Goal: Find specific page/section: Find specific page/section

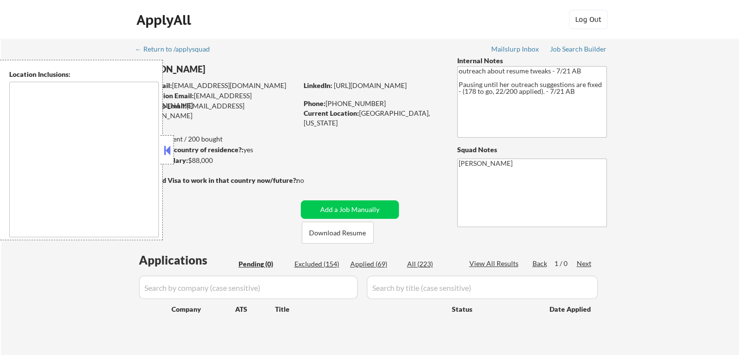
drag, startPoint x: 170, startPoint y: 148, endPoint x: 171, endPoint y: 174, distance: 25.8
click at [170, 149] on button at bounding box center [167, 150] width 11 height 15
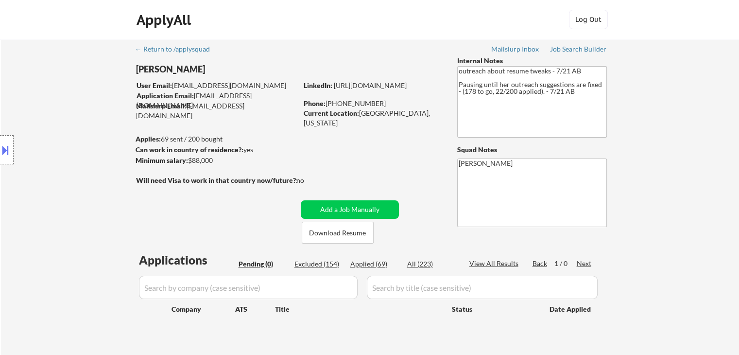
click at [91, 182] on div "Location Inclusions:" at bounding box center [87, 150] width 174 height 180
click at [51, 161] on div "Location Inclusions:" at bounding box center [87, 150] width 174 height 180
click at [52, 161] on div "Location Inclusions:" at bounding box center [87, 150] width 174 height 180
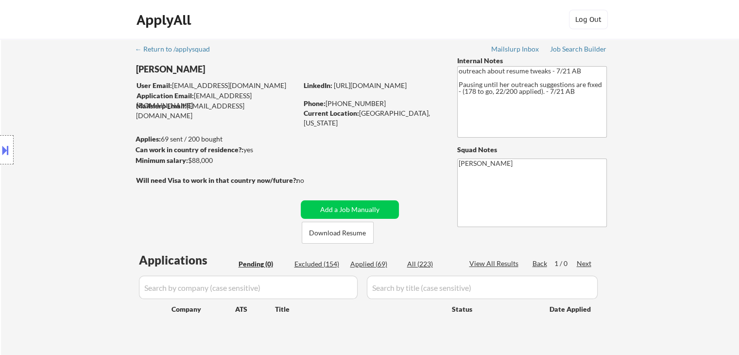
click at [52, 161] on div "Location Inclusions:" at bounding box center [87, 150] width 174 height 180
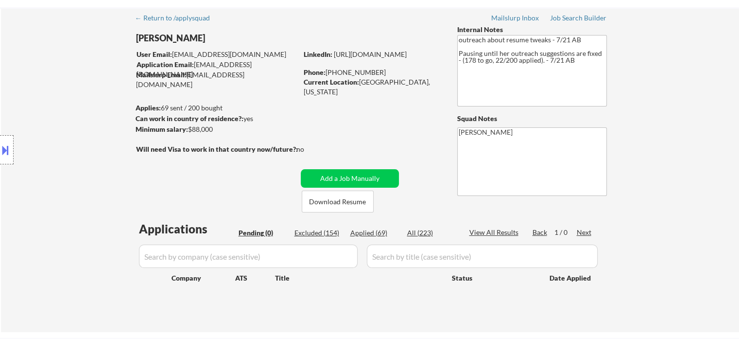
scroll to position [49, 0]
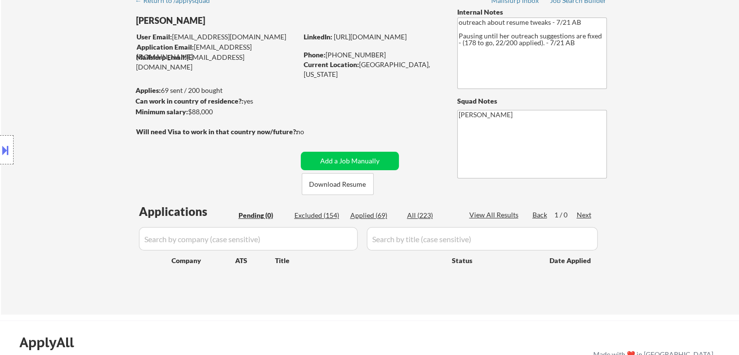
click at [54, 161] on div "Location Inclusions:" at bounding box center [87, 150] width 174 height 180
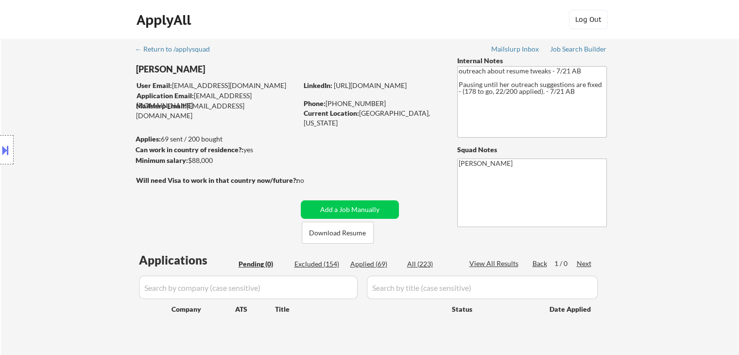
click at [54, 161] on div "Location Inclusions:" at bounding box center [87, 150] width 174 height 180
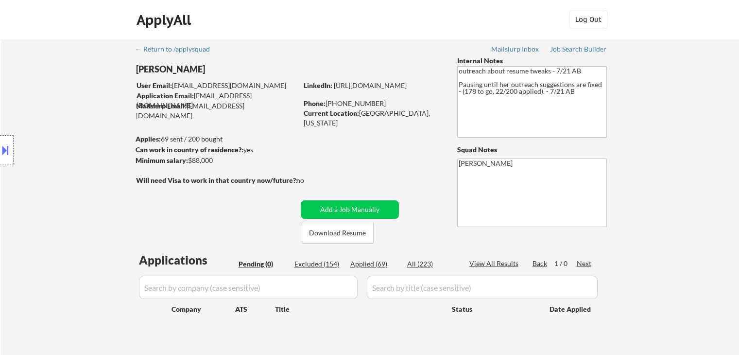
click at [54, 161] on div "Location Inclusions:" at bounding box center [87, 150] width 174 height 180
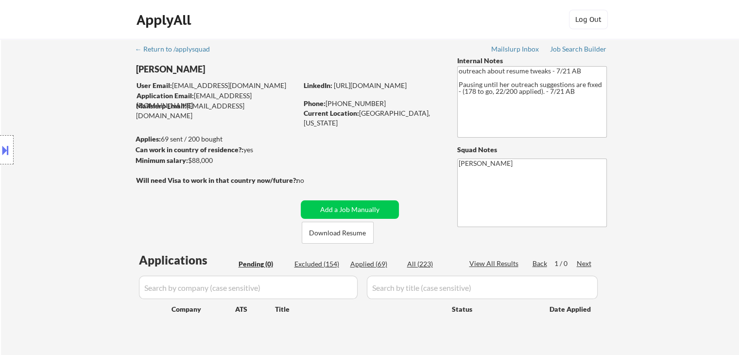
click at [50, 191] on div "Location Inclusions:" at bounding box center [87, 150] width 174 height 180
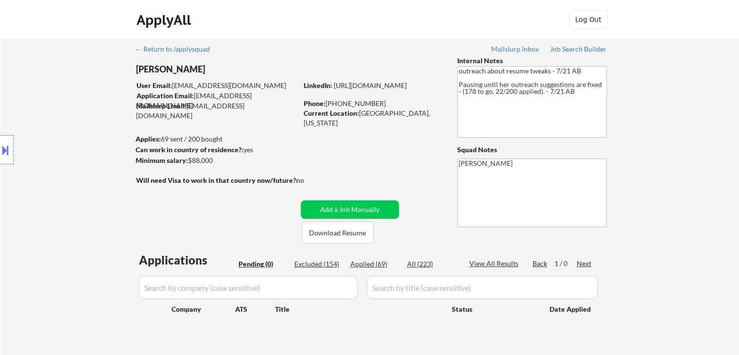
click at [43, 210] on div "Location Inclusions:" at bounding box center [87, 150] width 174 height 180
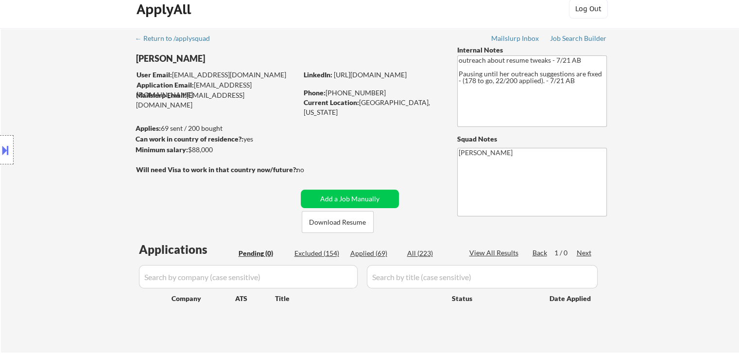
scroll to position [97, 0]
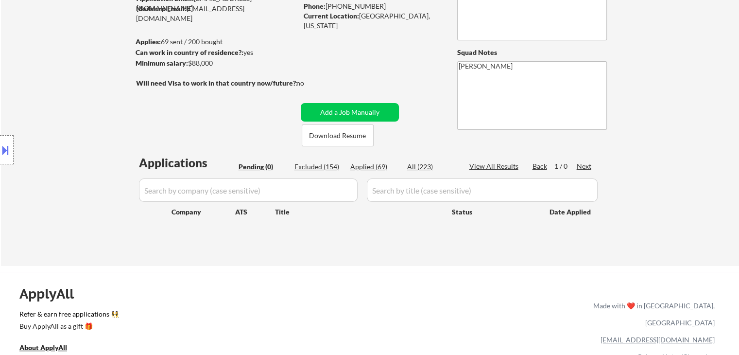
click at [87, 180] on div "Location Inclusions:" at bounding box center [87, 150] width 174 height 180
click at [94, 173] on div "Location Inclusions:" at bounding box center [87, 150] width 174 height 180
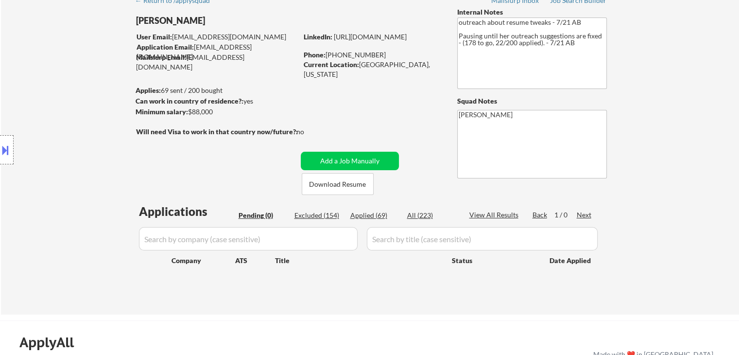
scroll to position [49, 0]
click at [94, 173] on div "Location Inclusions:" at bounding box center [87, 150] width 174 height 180
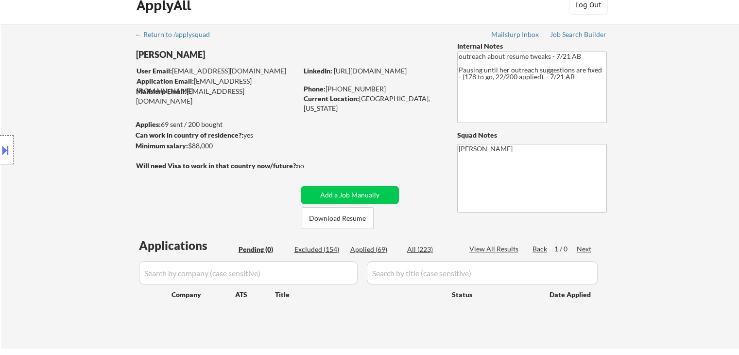
scroll to position [0, 0]
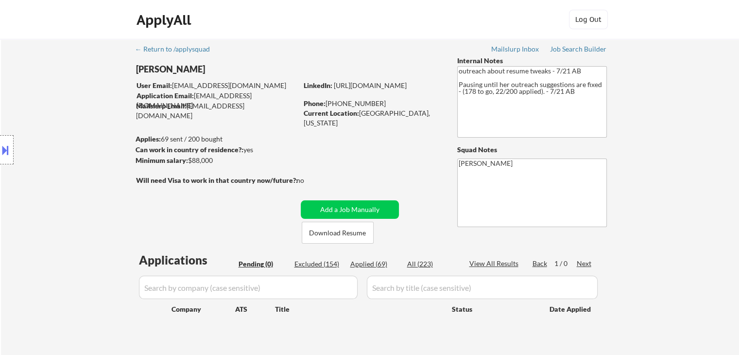
click at [91, 173] on div "Location Inclusions:" at bounding box center [87, 150] width 174 height 180
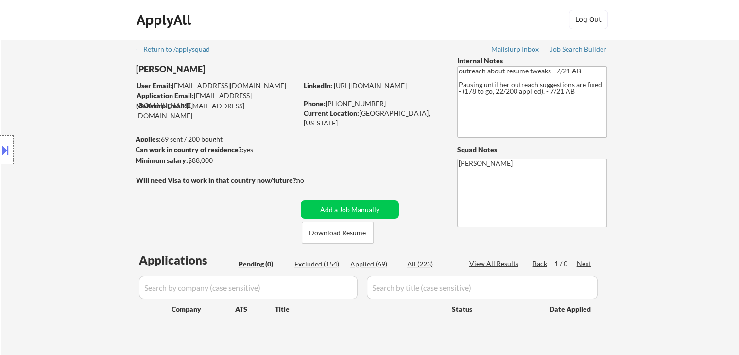
click at [91, 173] on div "Location Inclusions:" at bounding box center [87, 150] width 174 height 180
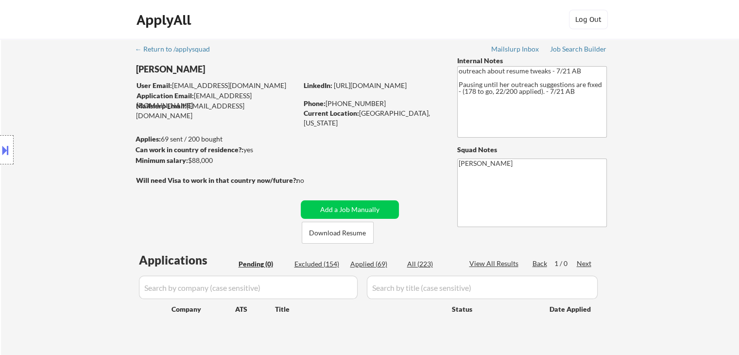
click at [91, 173] on div "Location Inclusions:" at bounding box center [87, 150] width 174 height 180
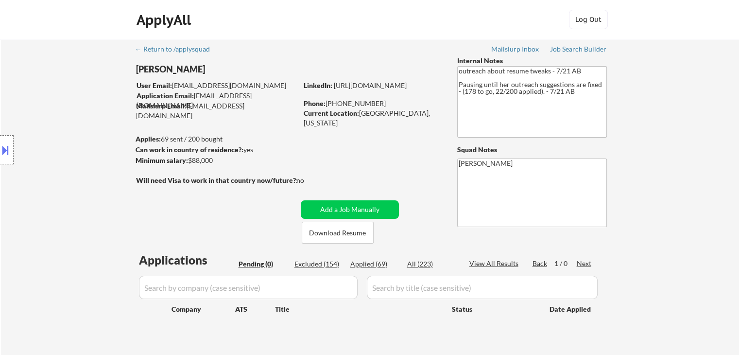
click at [91, 173] on div "Location Inclusions:" at bounding box center [87, 150] width 174 height 180
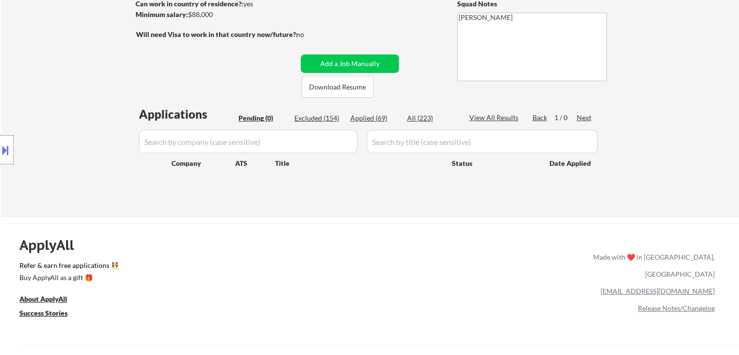
scroll to position [97, 0]
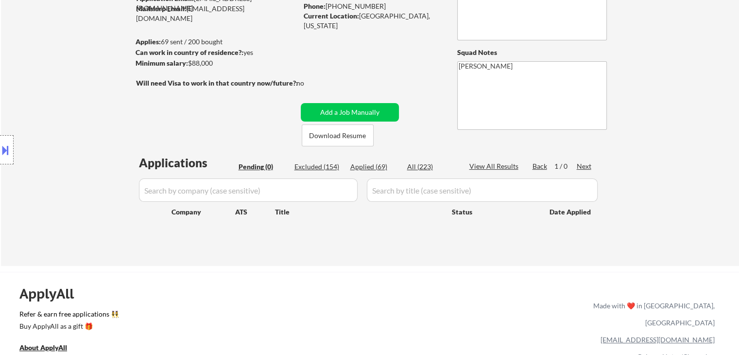
click at [114, 119] on div "Location Inclusions:" at bounding box center [87, 150] width 174 height 180
click at [93, 128] on div "Location Inclusions:" at bounding box center [87, 150] width 174 height 180
click at [52, 76] on div "Location Inclusions:" at bounding box center [87, 150] width 174 height 180
